Goal: Transaction & Acquisition: Obtain resource

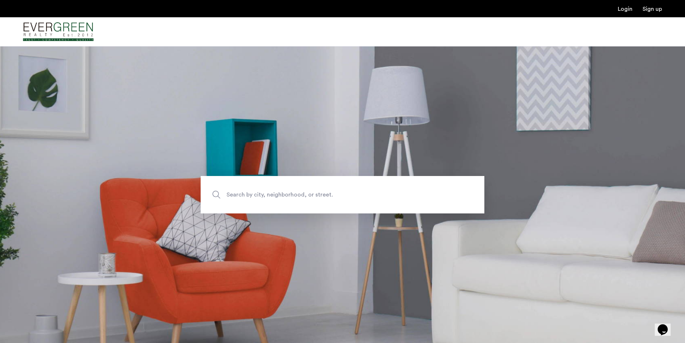
click at [60, 31] on img "Cazamio Logo" at bounding box center [58, 31] width 70 height 27
click at [300, 186] on label "Search by city, neighborhood, or street." at bounding box center [343, 194] width 284 height 37
click at [300, 186] on input "Search by city, neighborhood, or street." at bounding box center [343, 194] width 284 height 37
type input "**********"
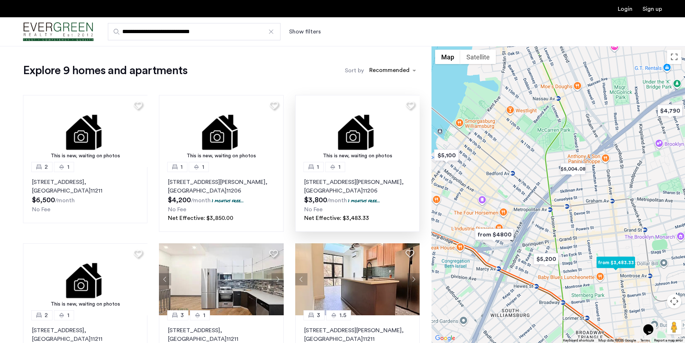
click at [339, 188] on p "141 Meserole Street, Unit 4B, Brooklyn , NY 11206" at bounding box center [357, 186] width 106 height 17
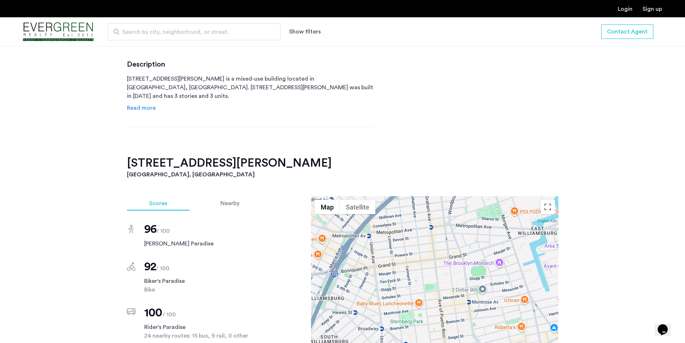
scroll to position [360, 0]
